Goal: Task Accomplishment & Management: Manage account settings

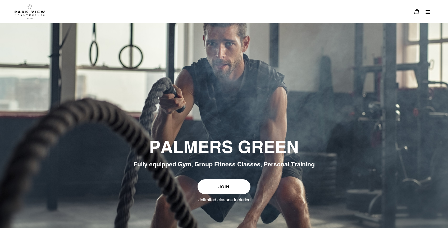
click at [427, 13] on icon "Menu" at bounding box center [427, 11] width 5 height 5
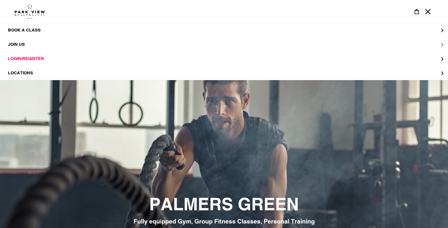
click at [19, 45] on span "JOIN US" at bounding box center [16, 44] width 17 height 5
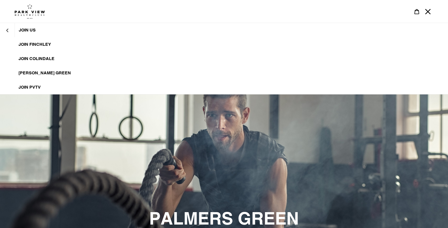
click at [38, 72] on span "[PERSON_NAME] Green" at bounding box center [45, 72] width 52 height 5
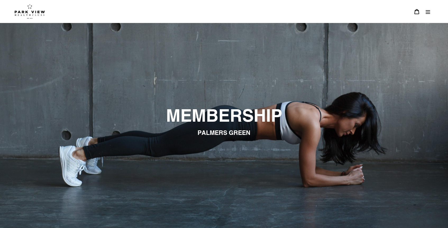
click at [425, 15] on button "Menu" at bounding box center [427, 11] width 11 height 11
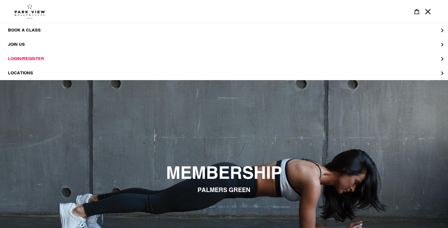
click at [428, 13] on icon "Menu" at bounding box center [427, 11] width 5 height 5
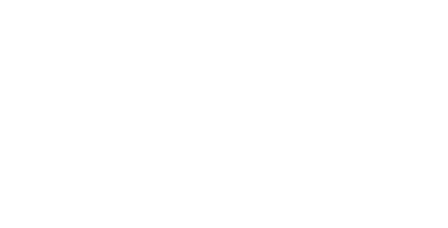
scroll to position [309, 0]
click at [412, 140] on div "Choose your membership below." at bounding box center [224, 174] width 448 height 510
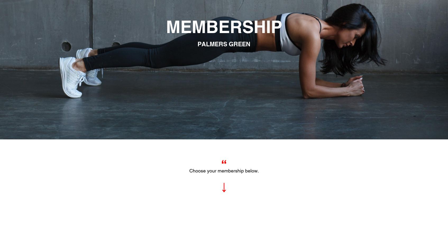
scroll to position [0, 0]
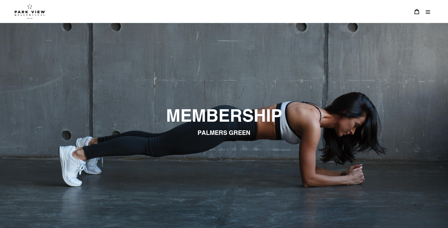
click at [26, 12] on img at bounding box center [30, 11] width 30 height 15
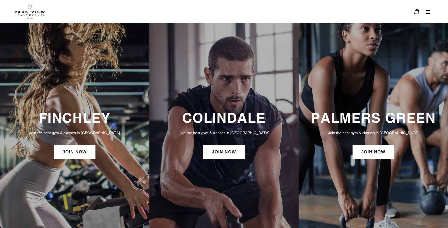
click at [430, 15] on button "Menu" at bounding box center [427, 11] width 11 height 11
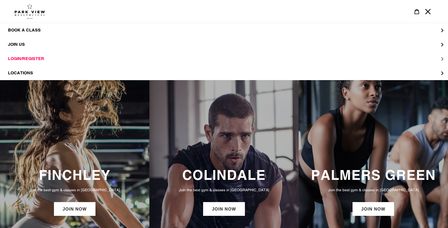
click at [32, 61] on span "LOGIN/REGISTER" at bounding box center [26, 58] width 36 height 5
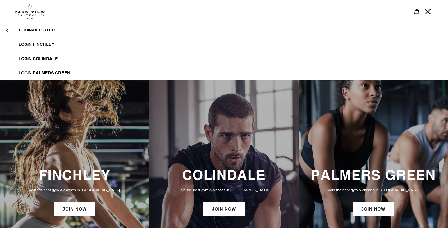
click at [48, 72] on span "LOGIN PALMERS GREEN" at bounding box center [45, 72] width 52 height 5
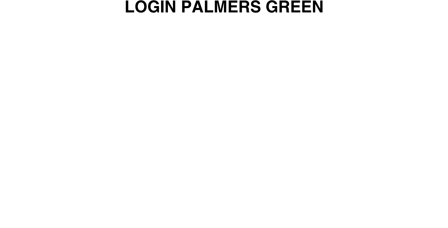
scroll to position [30, 0]
